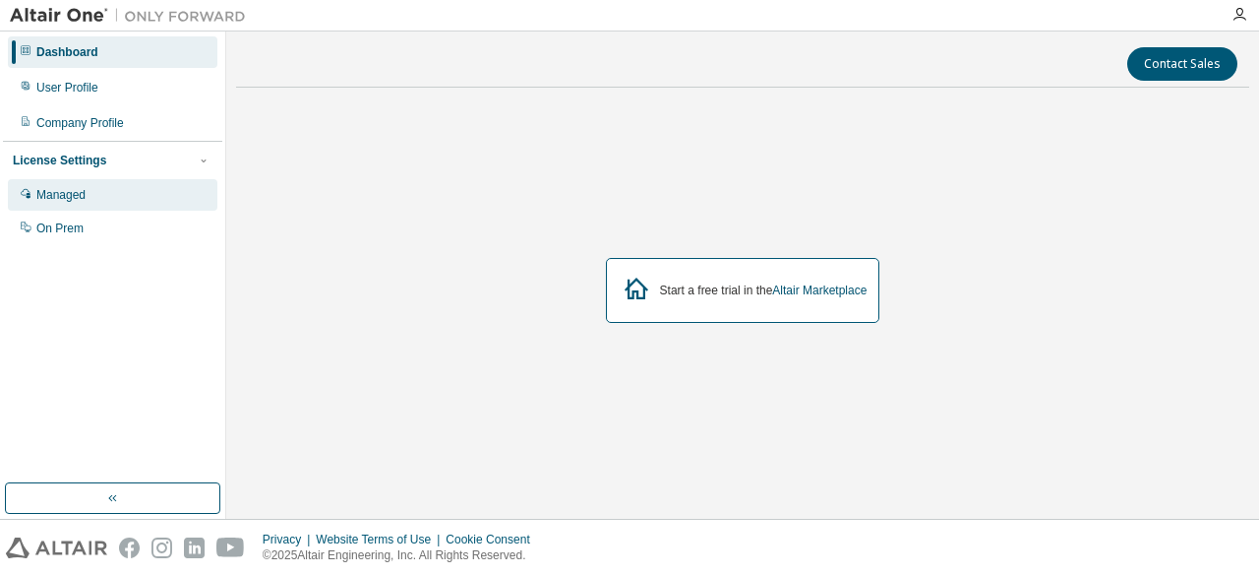
click at [128, 191] on div "Managed" at bounding box center [113, 194] width 210 height 31
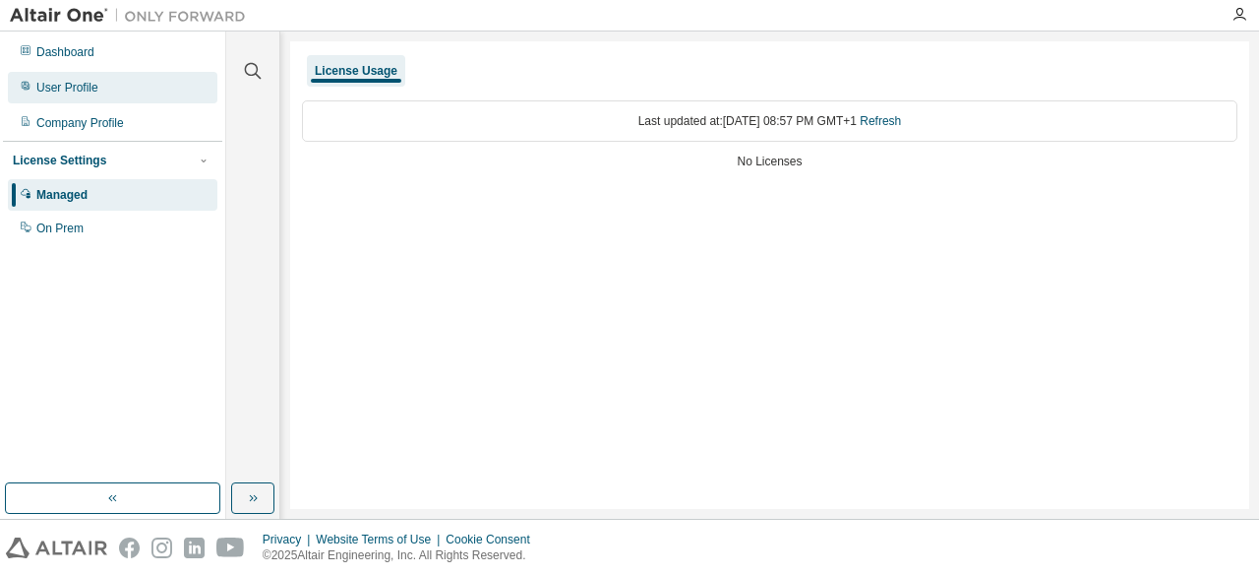
click at [89, 78] on div "User Profile" at bounding box center [113, 87] width 210 height 31
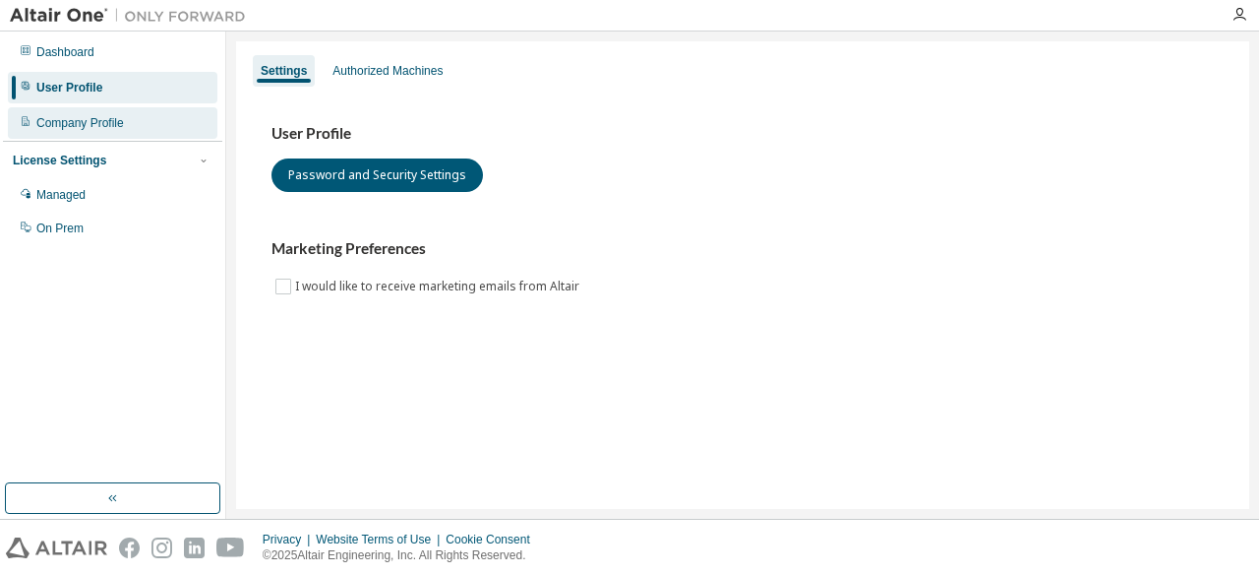
click at [112, 128] on div "Company Profile" at bounding box center [80, 123] width 88 height 16
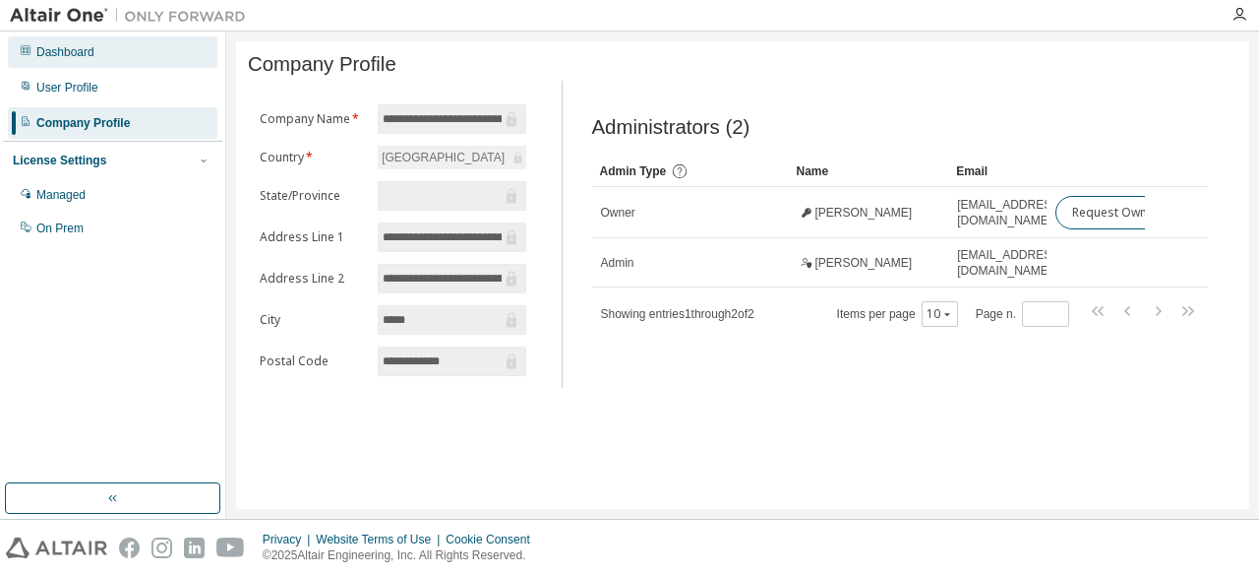
click at [94, 60] on div "Dashboard" at bounding box center [113, 51] width 210 height 31
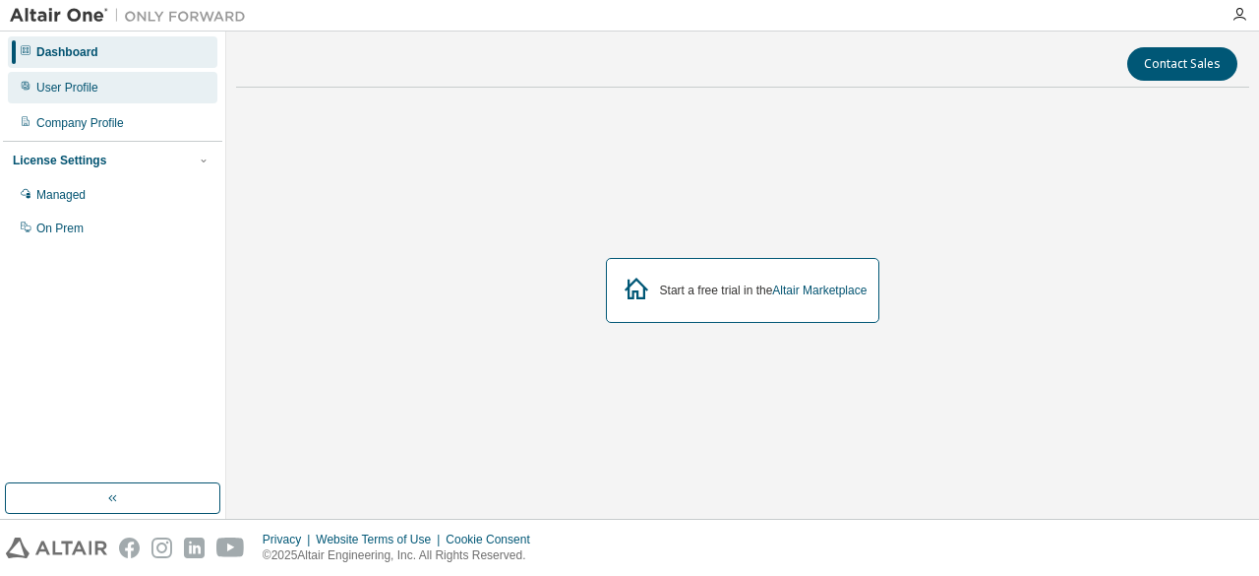
click at [100, 90] on div "User Profile" at bounding box center [113, 87] width 210 height 31
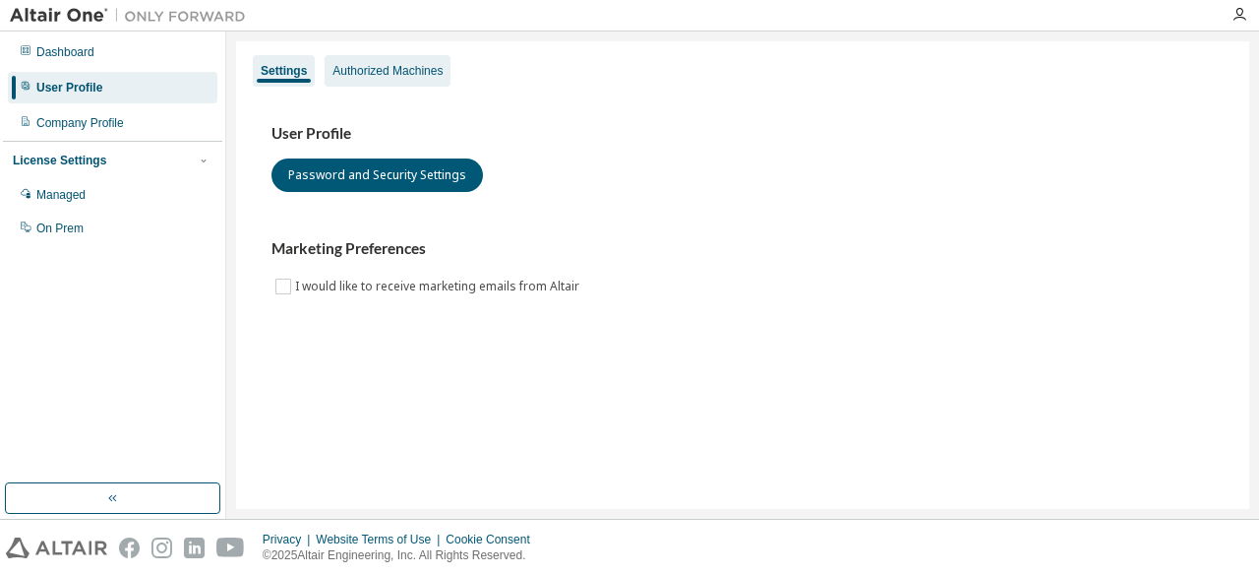
click at [368, 80] on div "Authorized Machines" at bounding box center [388, 70] width 126 height 31
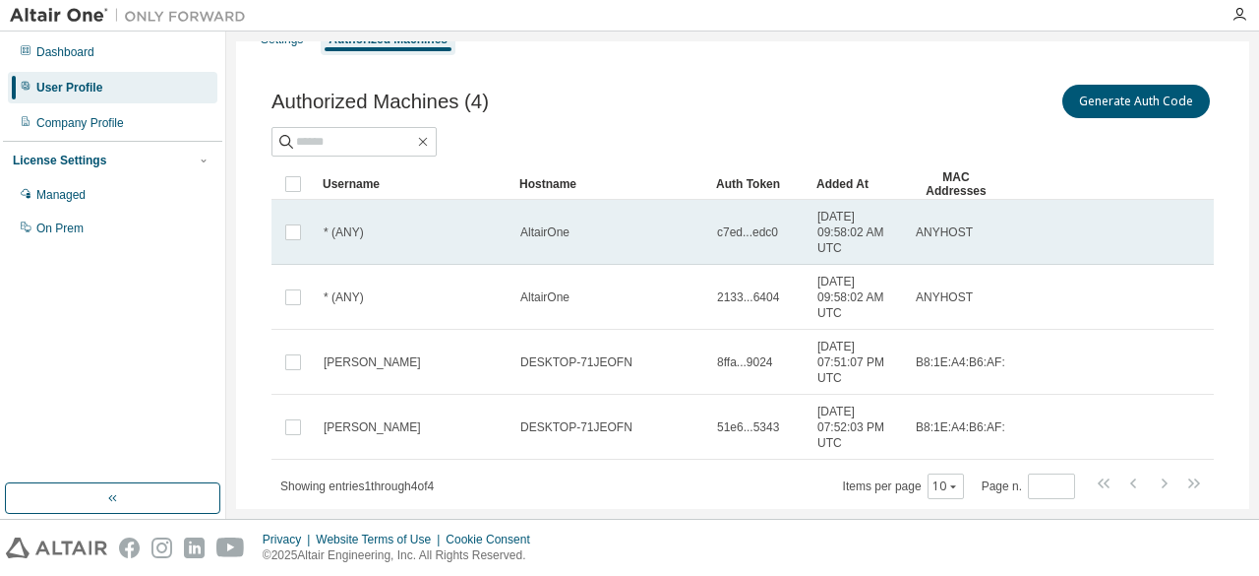
scroll to position [84, 0]
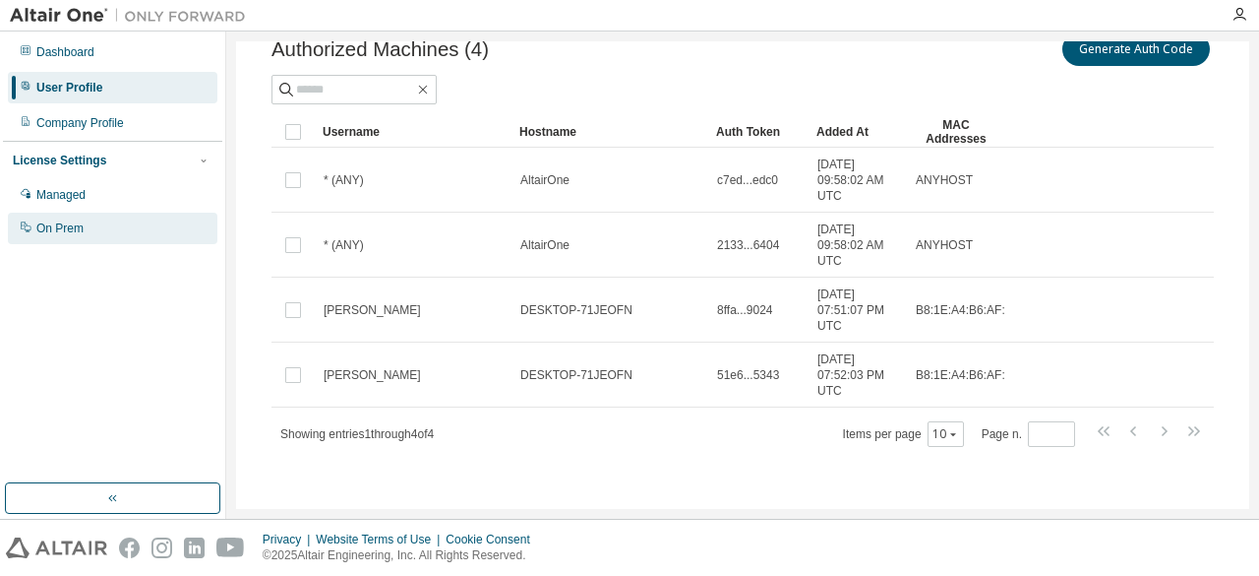
click at [91, 230] on div "On Prem" at bounding box center [113, 228] width 210 height 31
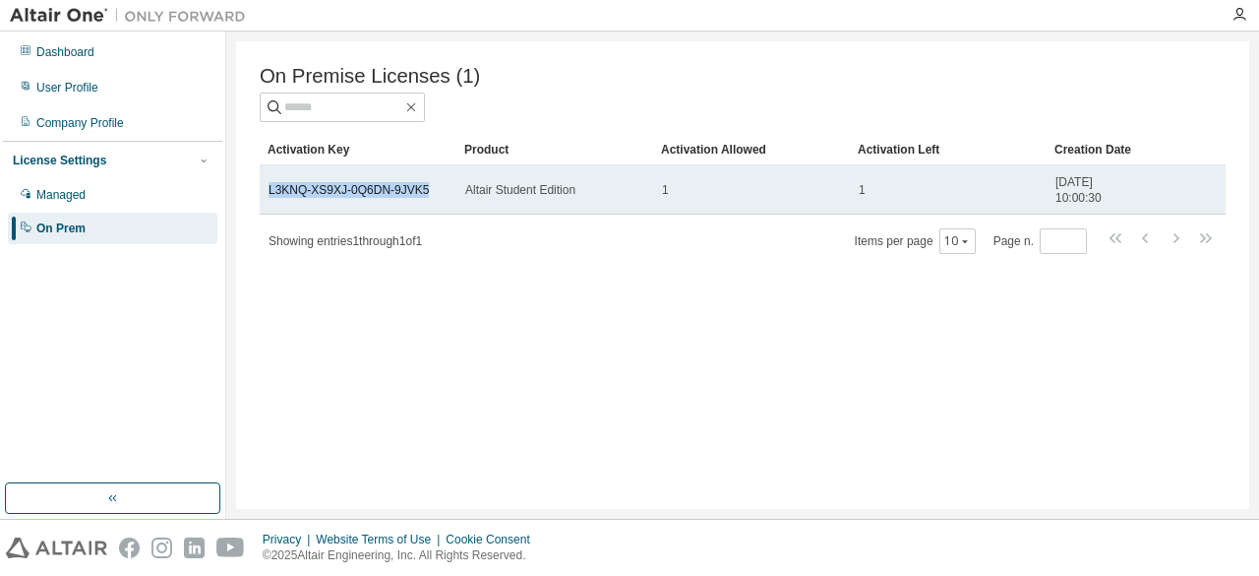
drag, startPoint x: 264, startPoint y: 192, endPoint x: 422, endPoint y: 192, distance: 158.4
click at [422, 192] on td "L3KNQ-XS9XJ-0Q6DN-9JVK5" at bounding box center [358, 189] width 197 height 49
copy link "L3KNQ-XS9XJ-0Q6DN-9JVK5"
